Goal: Information Seeking & Learning: Learn about a topic

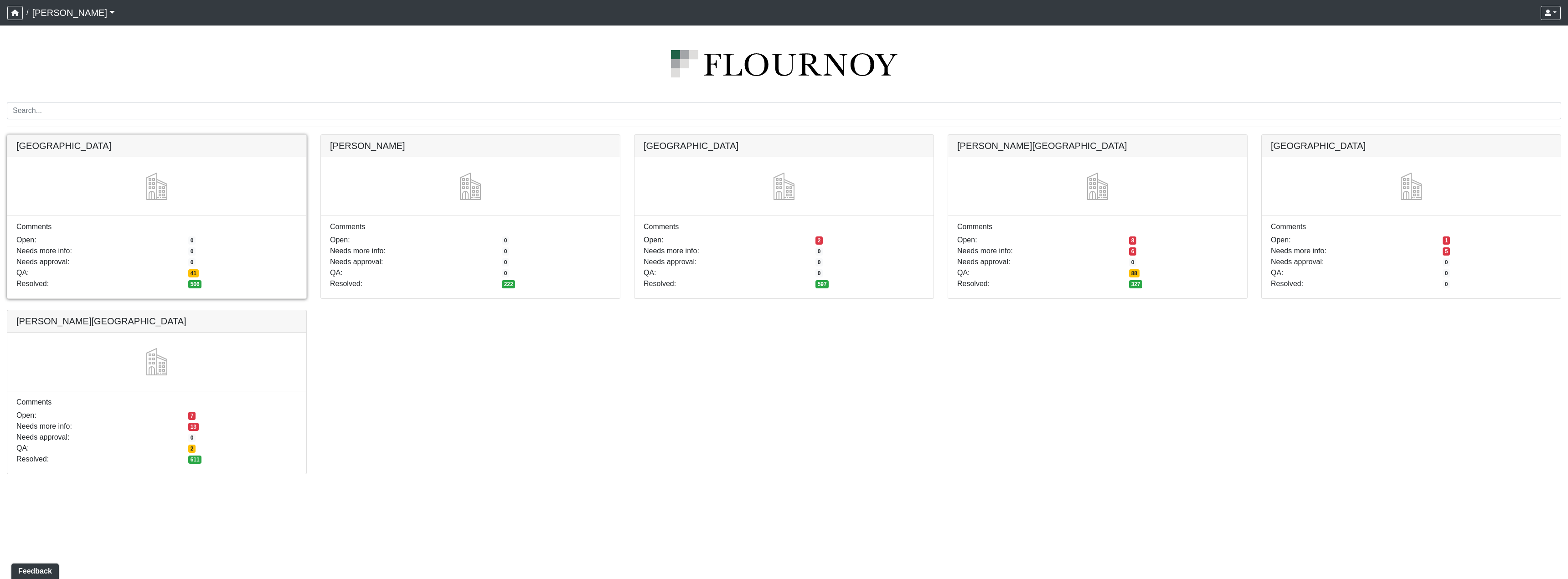
click at [274, 135] on link at bounding box center [156, 135] width 299 height 0
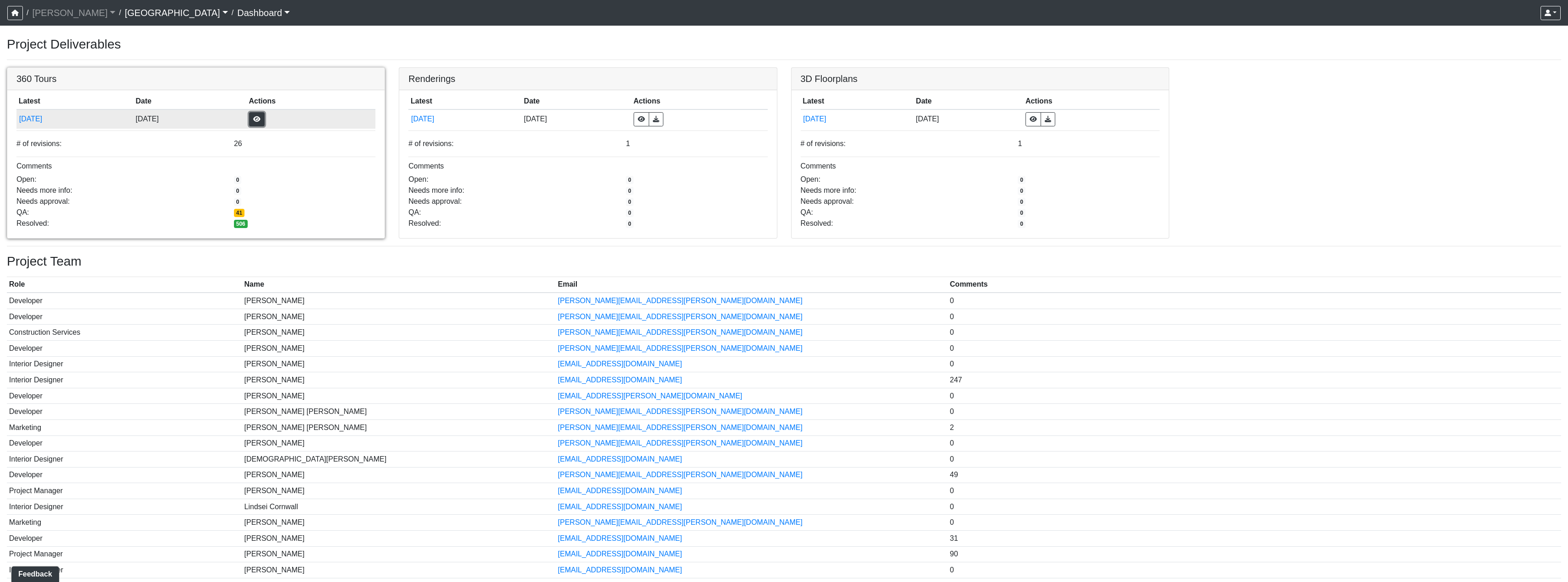
click at [264, 115] on button "button" at bounding box center [257, 120] width 16 height 14
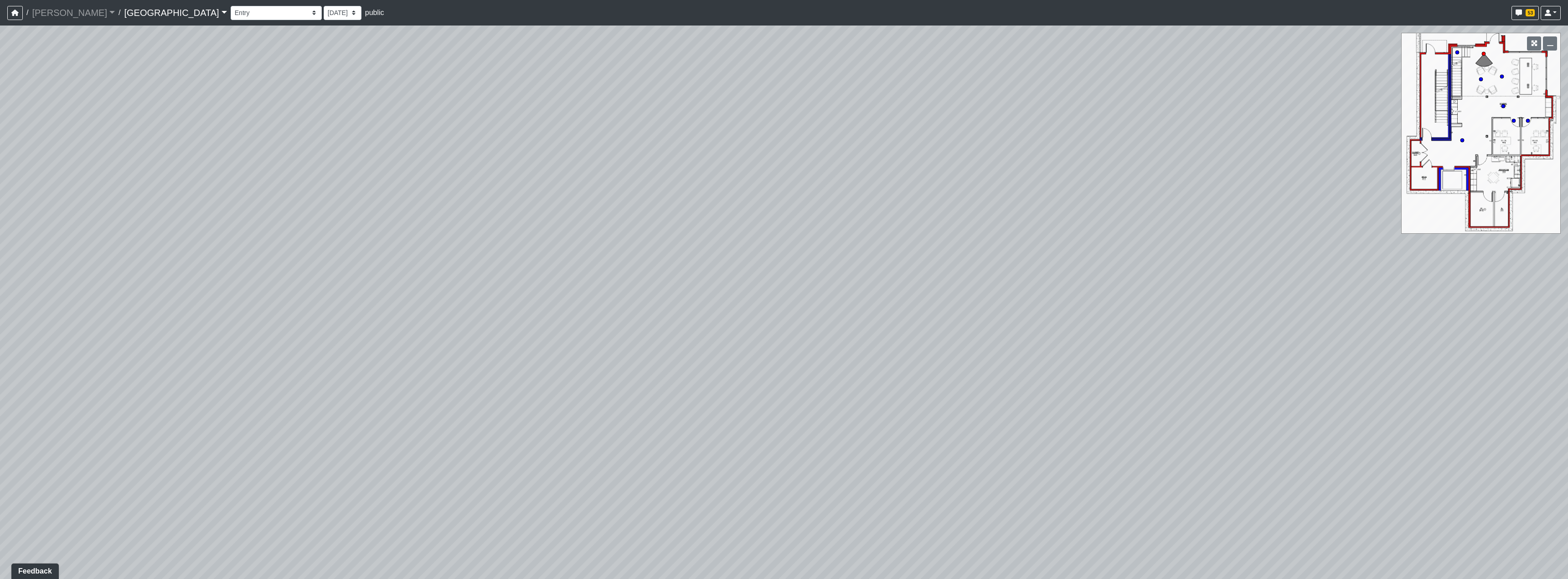
drag, startPoint x: 724, startPoint y: 217, endPoint x: 682, endPoint y: 482, distance: 268.3
click at [682, 482] on div "Loading... Reception Desk Loading... Lobby Loading... Landing Loading... Create…" at bounding box center [784, 302] width 1568 height 553
drag, startPoint x: 712, startPoint y: 275, endPoint x: 726, endPoint y: 446, distance: 171.6
click at [726, 446] on div "Loading... Reception Desk Loading... Lobby Loading... Landing Loading... Create…" at bounding box center [784, 302] width 1568 height 553
drag, startPoint x: 837, startPoint y: 230, endPoint x: 352, endPoint y: 68, distance: 511.3
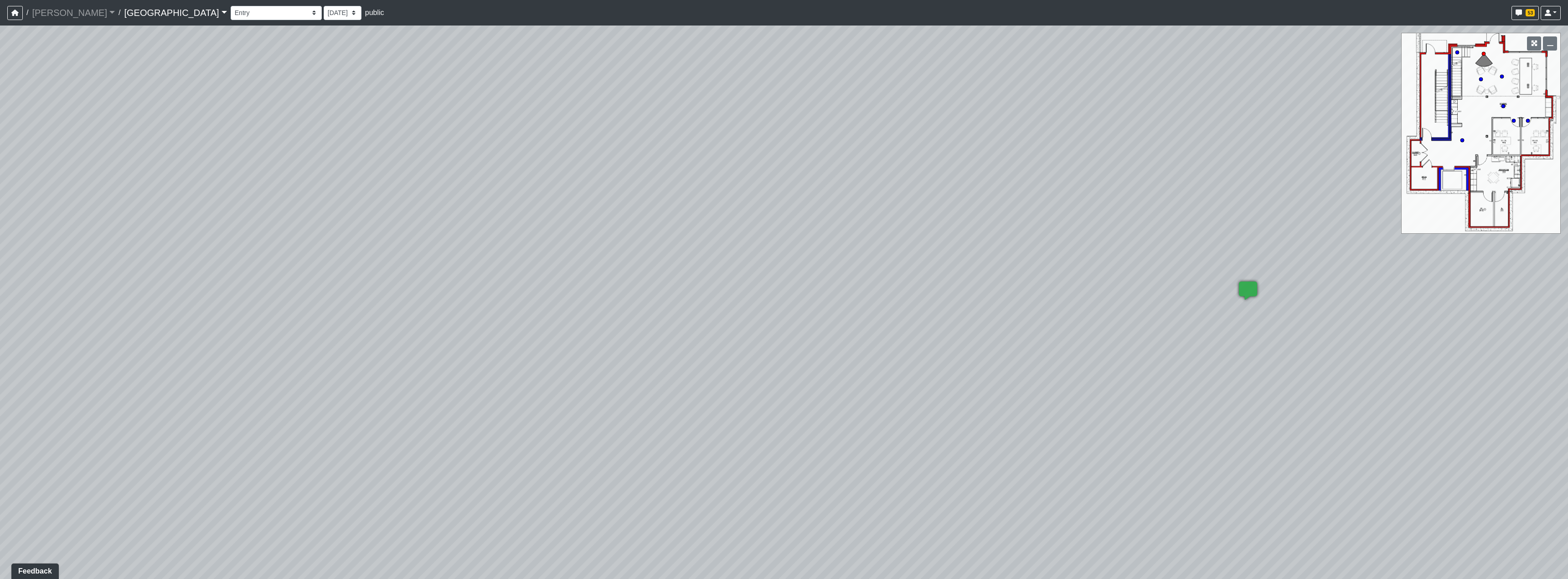
click at [382, 74] on div "Loading... Reception Desk Loading... Lobby Loading... Landing Loading... Create…" at bounding box center [784, 302] width 1568 height 553
drag, startPoint x: 781, startPoint y: 275, endPoint x: 671, endPoint y: 149, distance: 167.3
click at [744, 236] on div "Loading... Reception Desk Loading... Lobby Loading... Landing Loading... Create…" at bounding box center [784, 302] width 1568 height 553
click at [878, 519] on icon at bounding box center [882, 525] width 27 height 27
drag, startPoint x: 442, startPoint y: 309, endPoint x: 930, endPoint y: 277, distance: 489.0
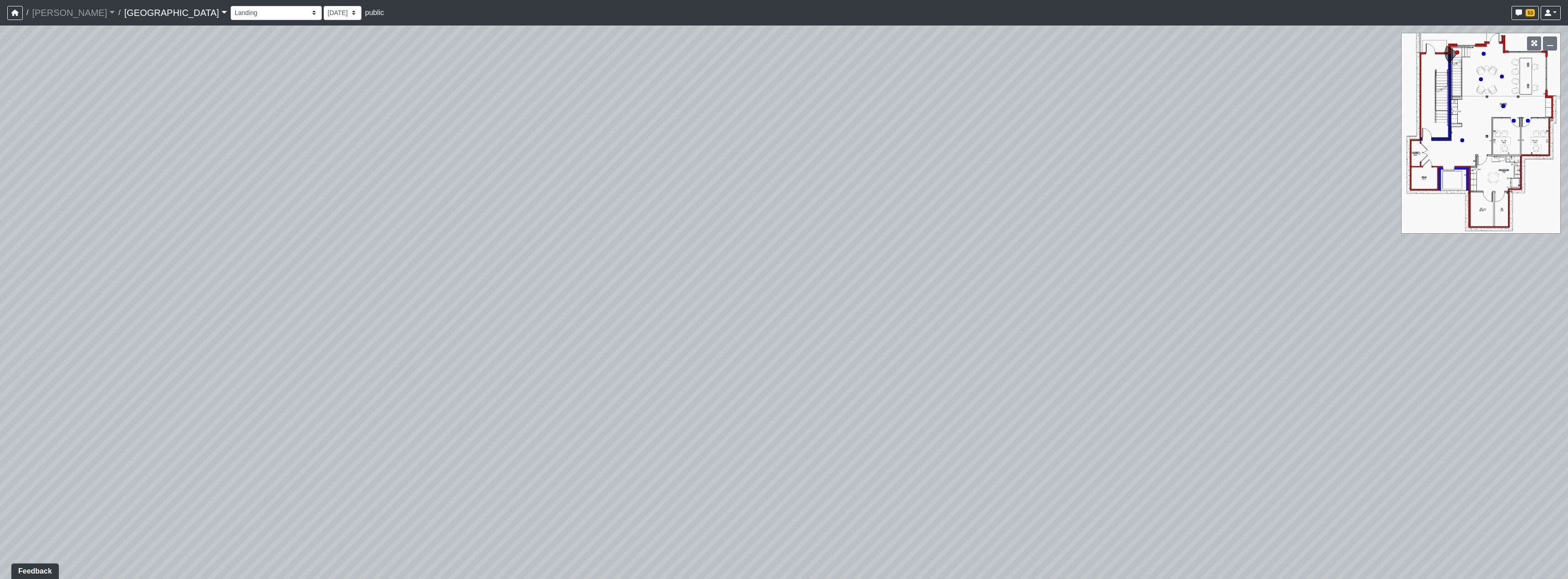
click at [814, 279] on div "Loading... Reception Desk Loading... Lobby Loading... Landing Loading... Create…" at bounding box center [784, 302] width 1568 height 553
drag, startPoint x: 445, startPoint y: 266, endPoint x: 947, endPoint y: 379, distance: 514.6
click at [947, 379] on div "Loading... Reception Desk Loading... Lobby Loading... Landing Loading... Create…" at bounding box center [784, 302] width 1568 height 553
drag, startPoint x: 754, startPoint y: 278, endPoint x: 795, endPoint y: 292, distance: 43.3
click at [795, 292] on div "Loading... Reception Desk Loading... Lobby Loading... Landing Loading... Create…" at bounding box center [784, 302] width 1568 height 553
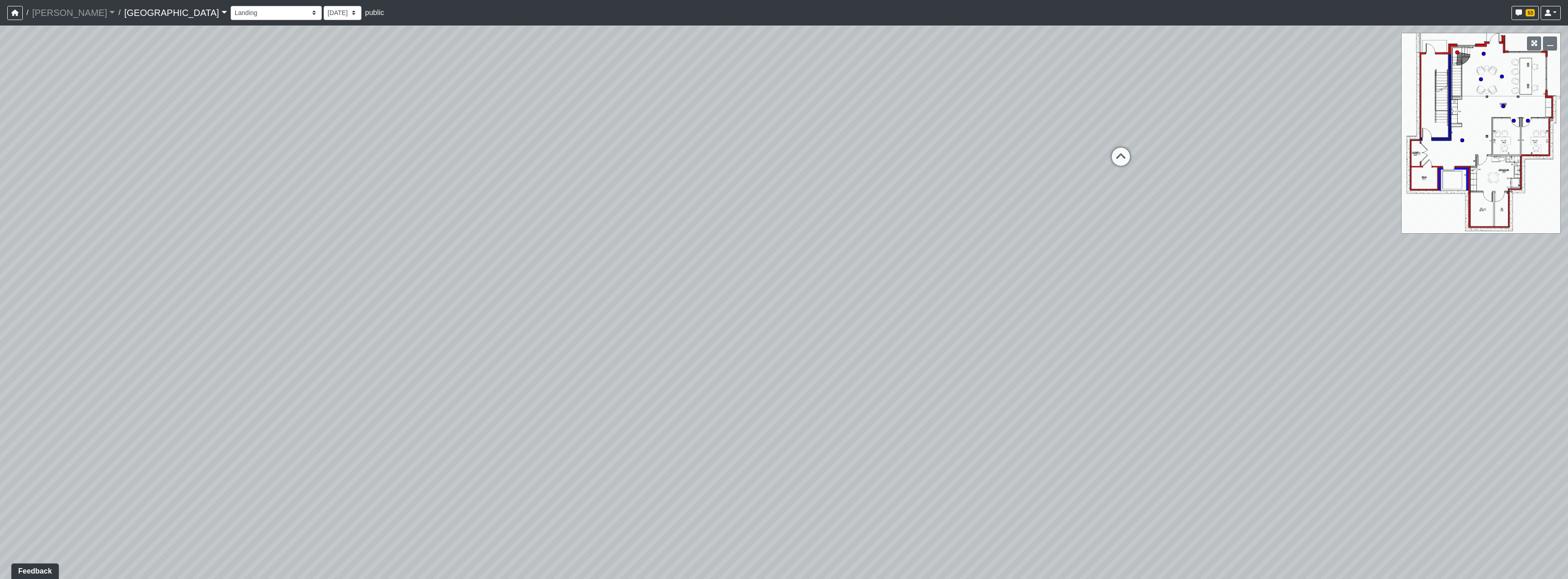
drag, startPoint x: 854, startPoint y: 333, endPoint x: 1077, endPoint y: 209, distance: 255.2
click at [800, 353] on div "Loading... Reception Desk Loading... Lobby Loading... Landing Loading... Create…" at bounding box center [784, 302] width 1568 height 553
click at [1138, 141] on icon at bounding box center [1128, 139] width 27 height 27
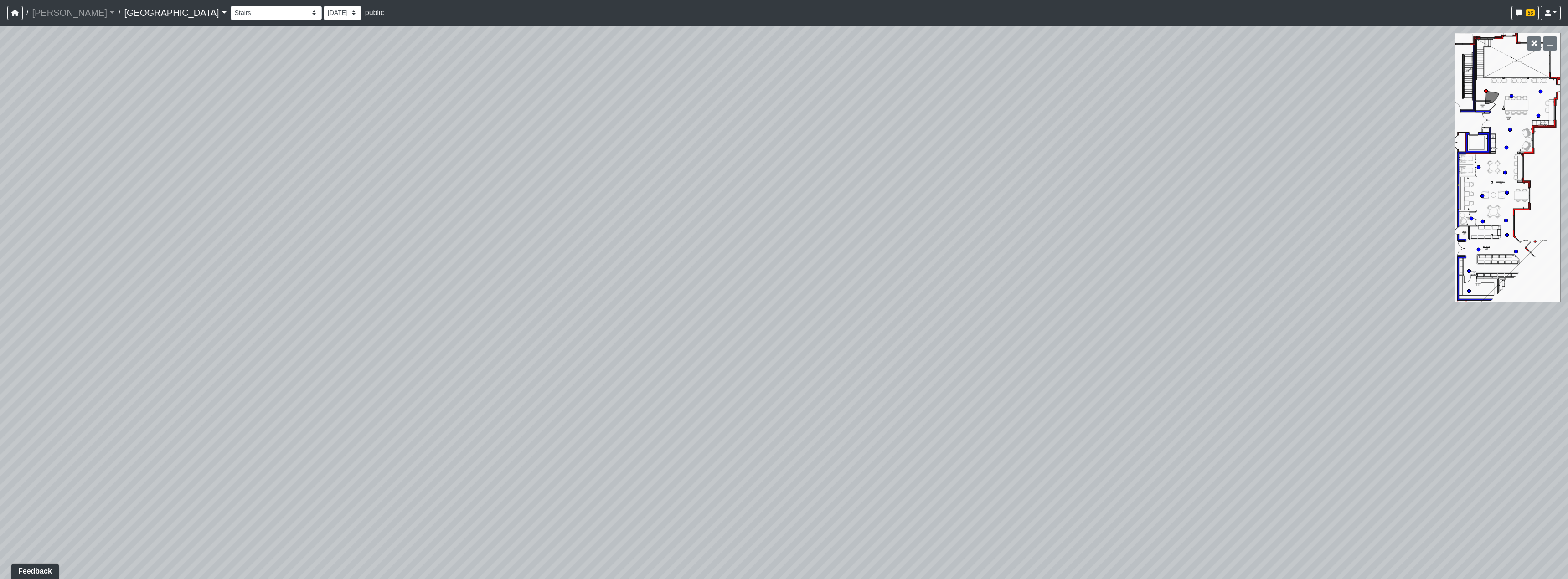
drag, startPoint x: 584, startPoint y: 428, endPoint x: 1042, endPoint y: 290, distance: 478.3
click at [898, 309] on div "Loading... Reception Desk Loading... Lobby Loading... Landing Loading... Create…" at bounding box center [784, 302] width 1568 height 553
drag, startPoint x: 577, startPoint y: 343, endPoint x: 940, endPoint y: 508, distance: 398.7
click at [940, 508] on div "Loading... Reception Desk Loading... Lobby Loading... Landing Loading... Create…" at bounding box center [784, 302] width 1568 height 553
drag, startPoint x: 760, startPoint y: 364, endPoint x: 864, endPoint y: 397, distance: 109.1
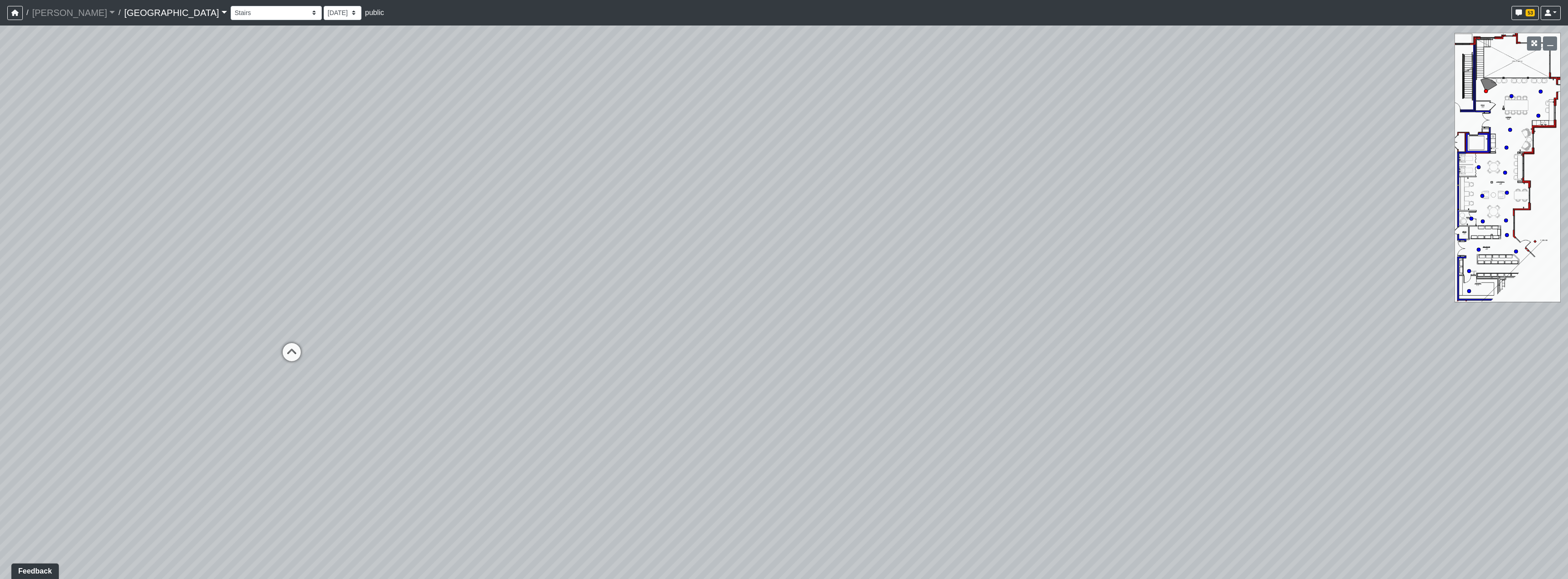
click at [788, 413] on div "Loading... Reception Desk Loading... Lobby Loading... Landing Loading... Create…" at bounding box center [784, 302] width 1568 height 553
drag, startPoint x: 997, startPoint y: 400, endPoint x: 710, endPoint y: 380, distance: 287.7
click at [691, 386] on div "Loading... Reception Desk Loading... Lobby Loading... Landing Loading... Create…" at bounding box center [784, 302] width 1568 height 553
click at [1171, 445] on div "Loading... Reception Desk Loading... Lobby Loading... Landing Loading... Create…" at bounding box center [784, 302] width 1568 height 553
click at [1178, 449] on icon at bounding box center [1189, 453] width 27 height 27
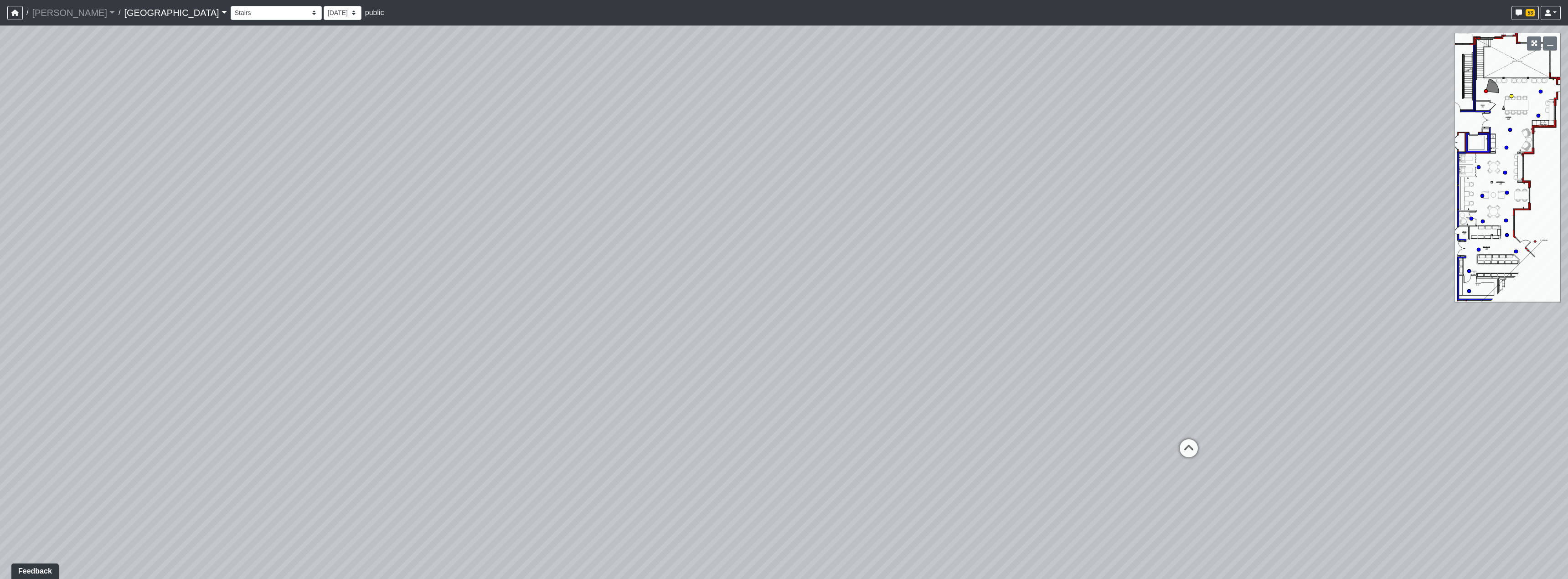
select select "kbp9PzXBoZqeTV6GsfDskq"
drag, startPoint x: 534, startPoint y: 273, endPoint x: 820, endPoint y: 267, distance: 286.1
click at [793, 264] on div "Loading... Reception Desk Loading... Lobby Loading... Landing Loading... Create…" at bounding box center [784, 302] width 1568 height 553
drag, startPoint x: 732, startPoint y: 262, endPoint x: 634, endPoint y: 264, distance: 98.0
click at [634, 264] on div "Loading... Reception Desk Loading... Lobby Loading... Landing Loading... Create…" at bounding box center [784, 302] width 1568 height 553
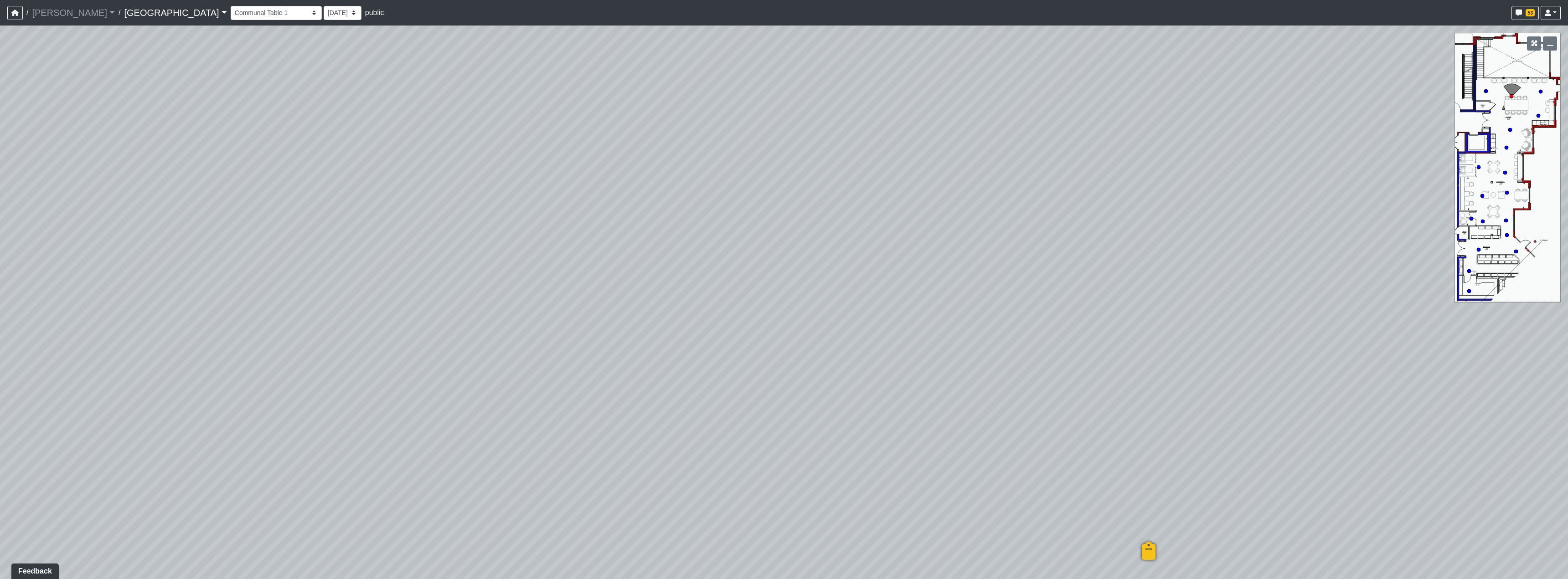
drag, startPoint x: 865, startPoint y: 246, endPoint x: 852, endPoint y: 264, distance: 22.2
click at [852, 264] on div "Loading... Reception Desk Loading... Lobby Loading... Landing Loading... Create…" at bounding box center [784, 302] width 1568 height 553
